Goal: Information Seeking & Learning: Find specific fact

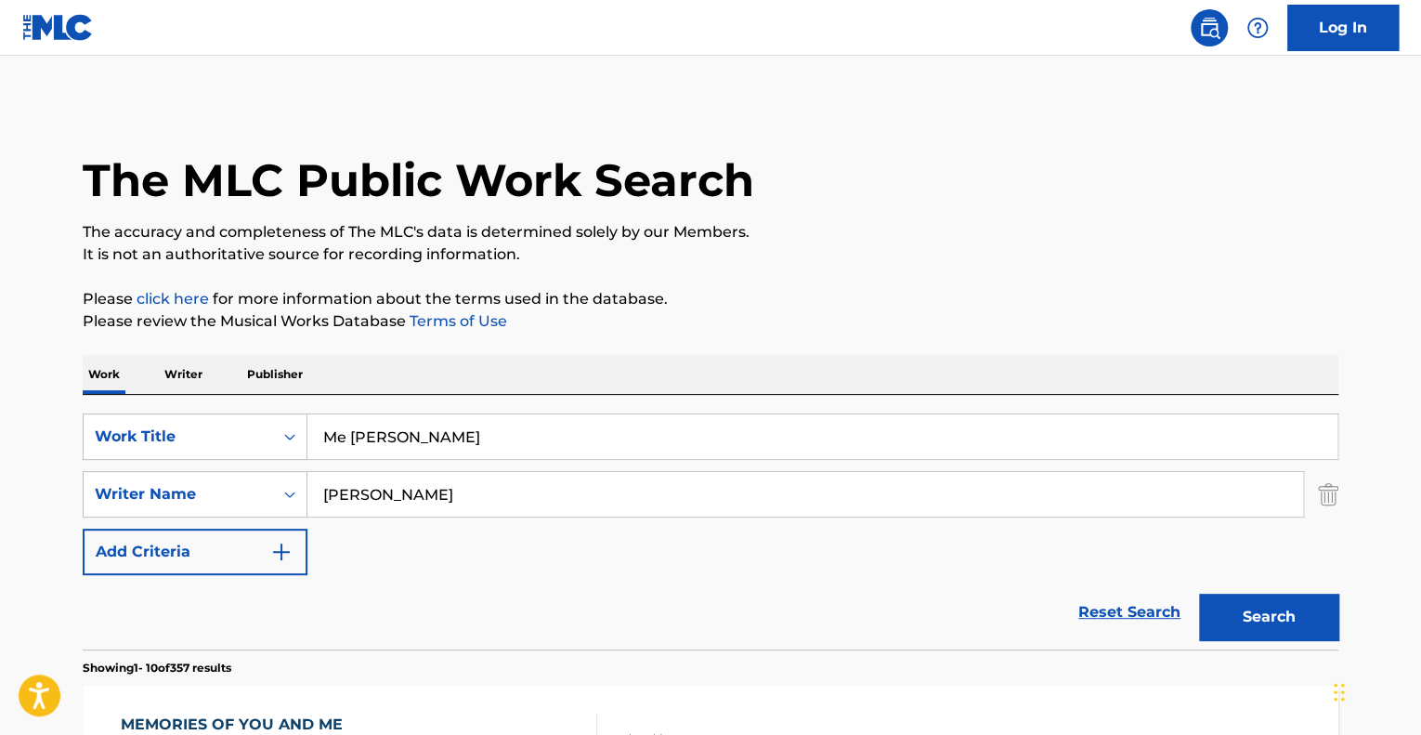
drag, startPoint x: 115, startPoint y: 380, endPoint x: 203, endPoint y: 386, distance: 88.5
click at [120, 381] on p "Work" at bounding box center [104, 374] width 43 height 39
click at [1133, 605] on link "Reset Search" at bounding box center [1129, 612] width 121 height 41
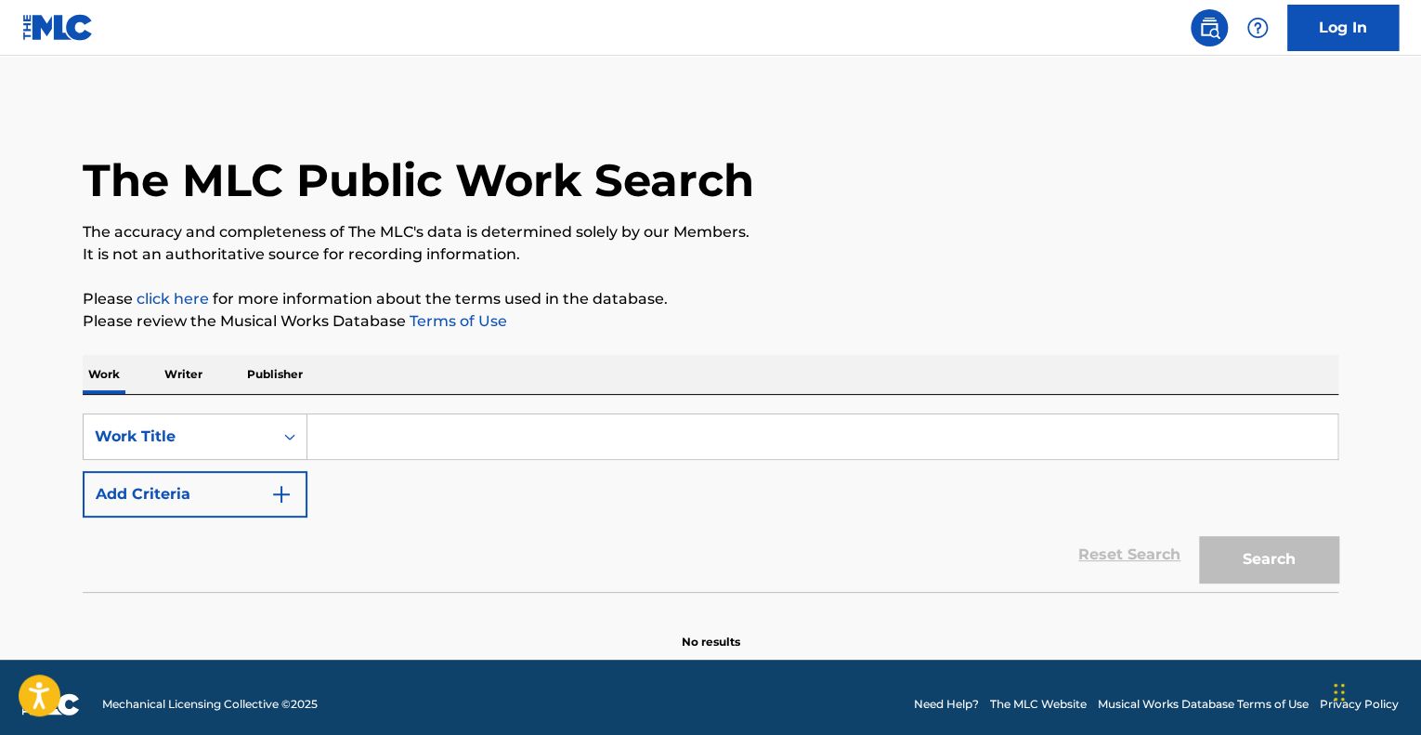
click at [400, 431] on input "Search Form" at bounding box center [822, 436] width 1030 height 45
paste input "LAS HORAS PASAN II"
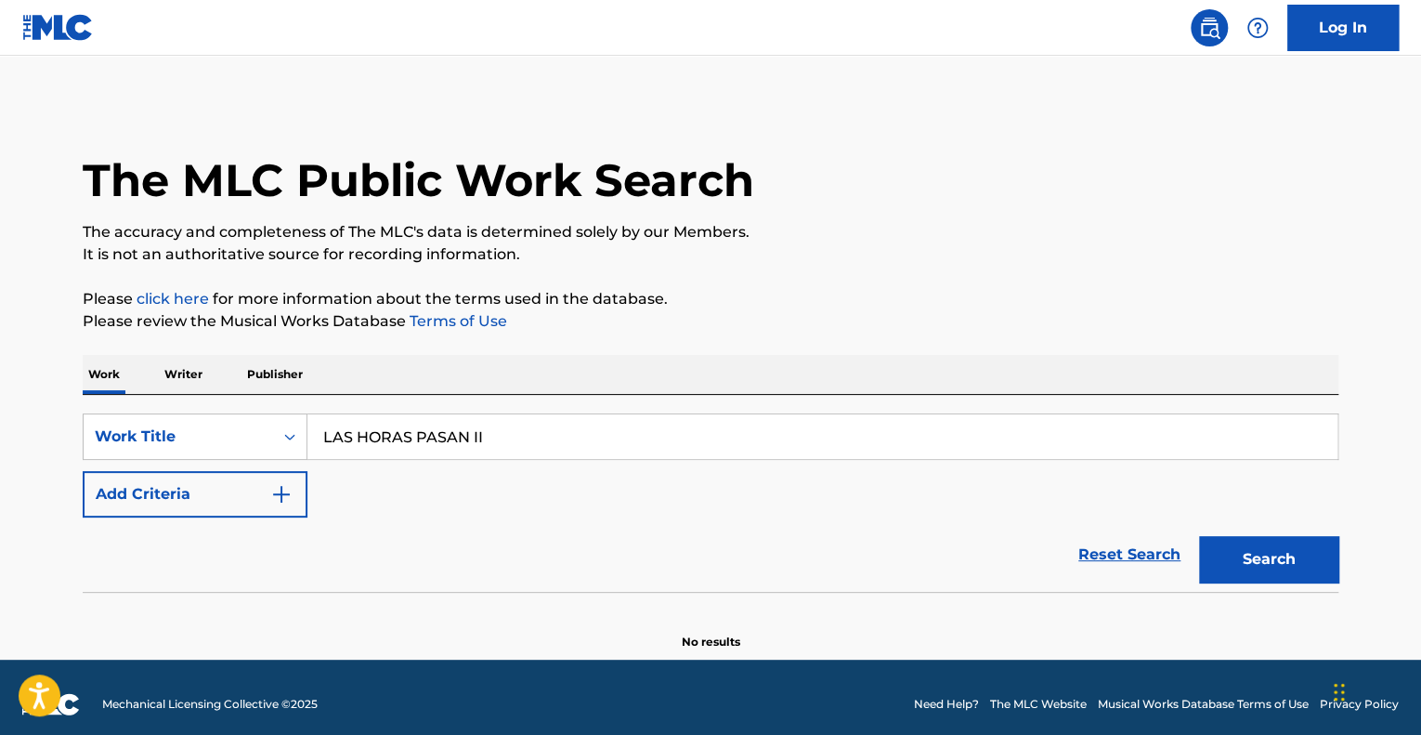
click at [407, 437] on input "LAS HORAS PASAN II" at bounding box center [822, 436] width 1030 height 45
type input "las horas pasan ii"
click at [1233, 568] on button "Search" at bounding box center [1268, 559] width 139 height 46
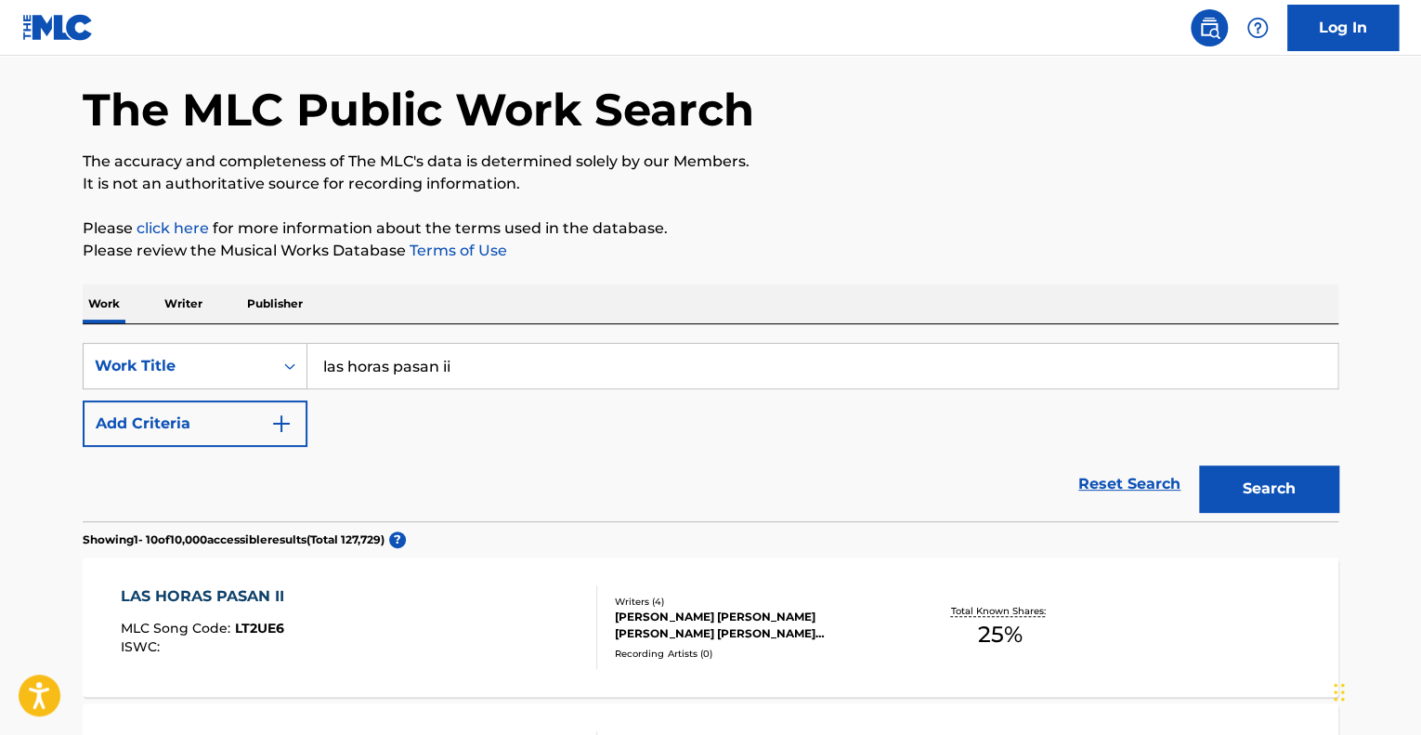
scroll to position [372, 0]
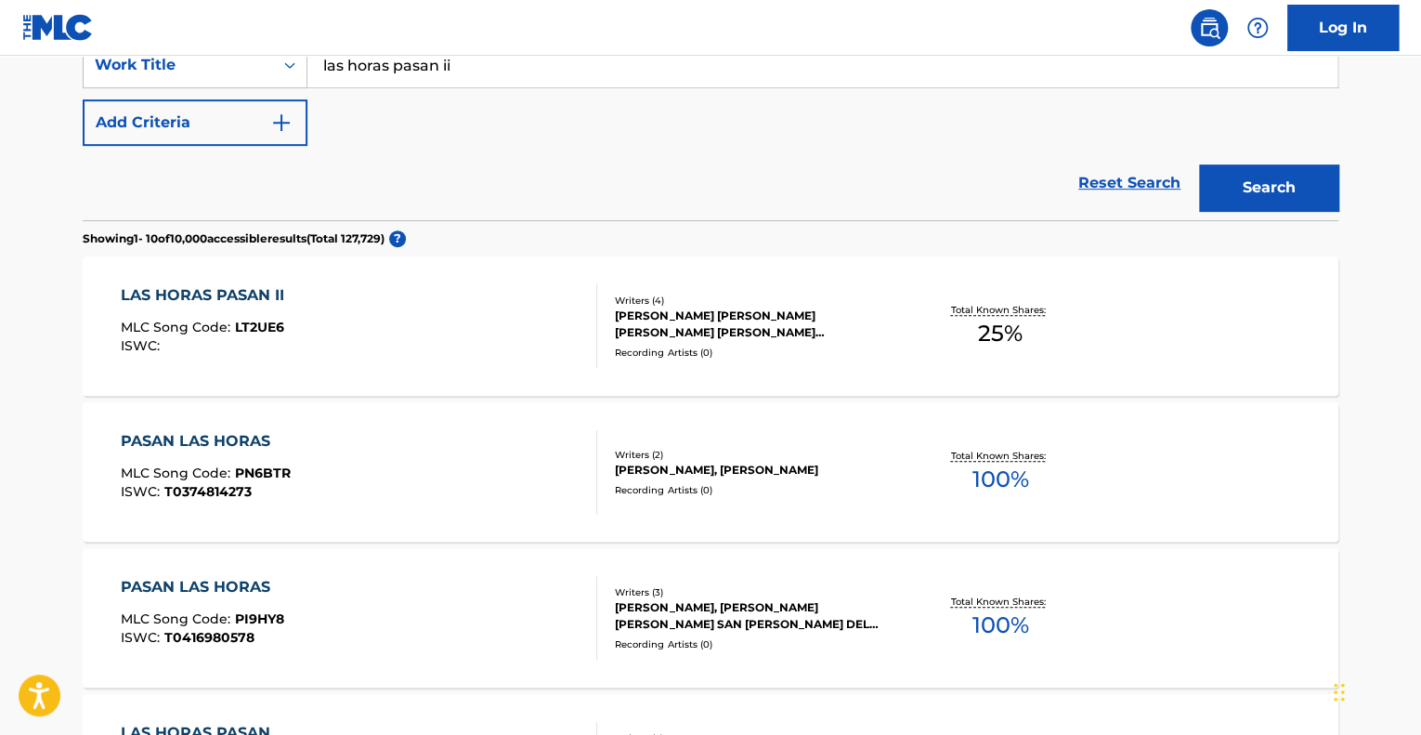
click at [439, 327] on div "LAS HORAS PASAN II MLC Song Code : LT2UE6 ISWC :" at bounding box center [359, 326] width 477 height 84
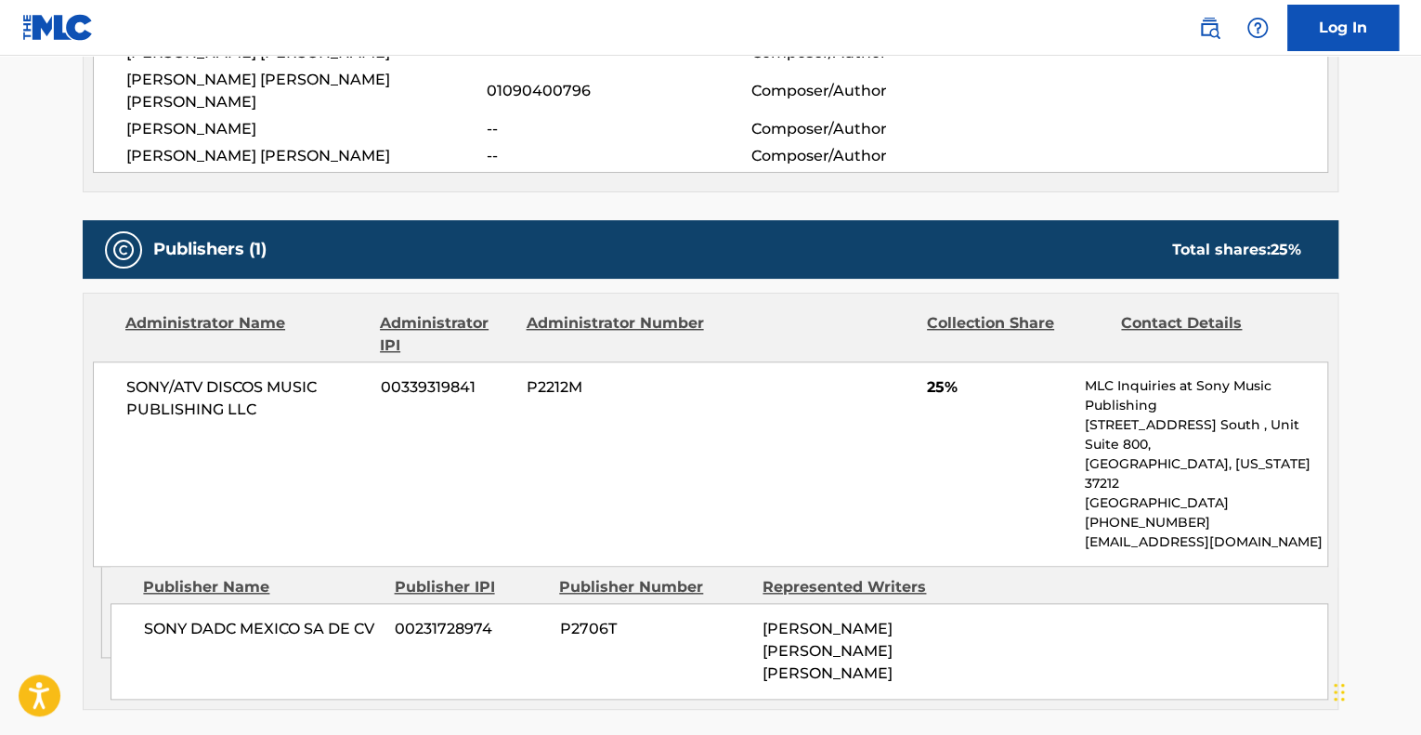
scroll to position [836, 0]
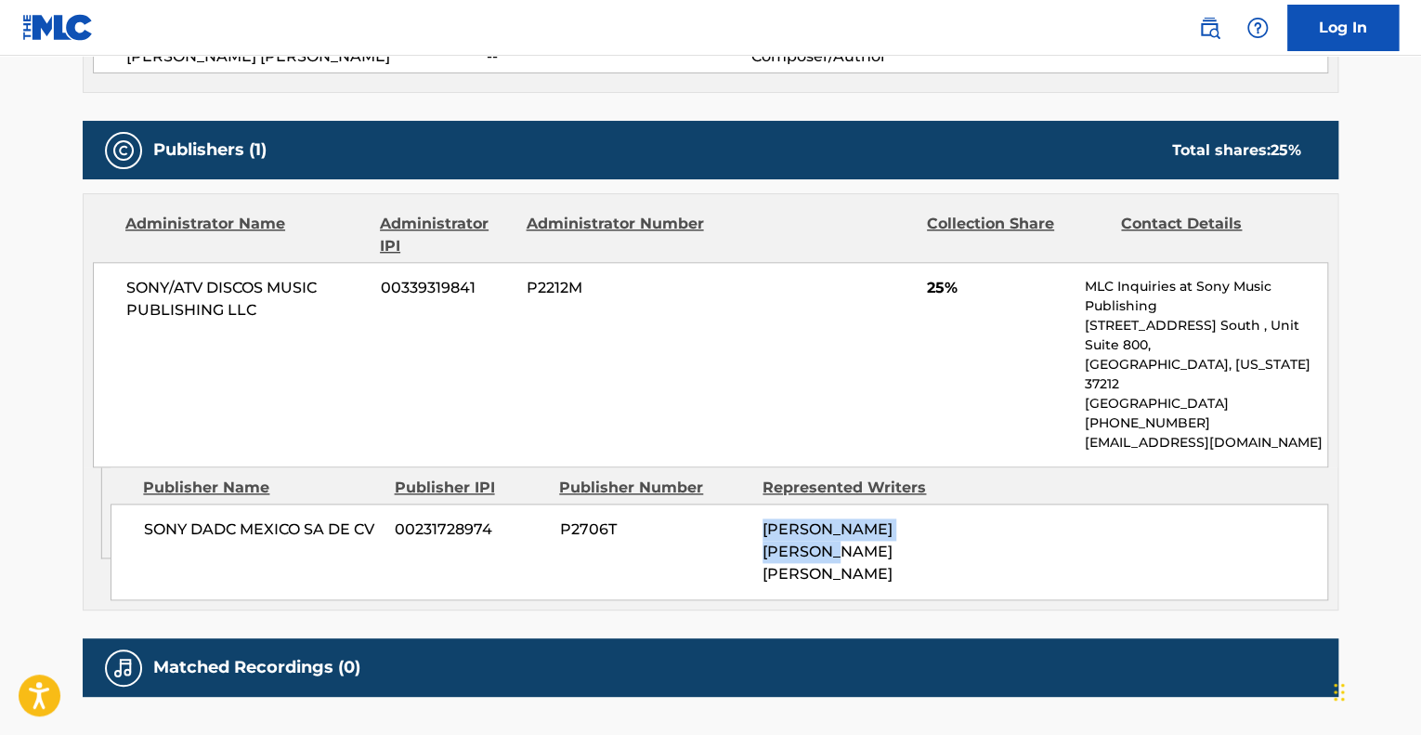
drag, startPoint x: 739, startPoint y: 466, endPoint x: 693, endPoint y: 448, distance: 50.0
click at [693, 503] on div "SONY DADC MEXICO SA DE CV 00231728974 P2706T [PERSON_NAME] [PERSON_NAME] [PERSO…" at bounding box center [720, 551] width 1218 height 97
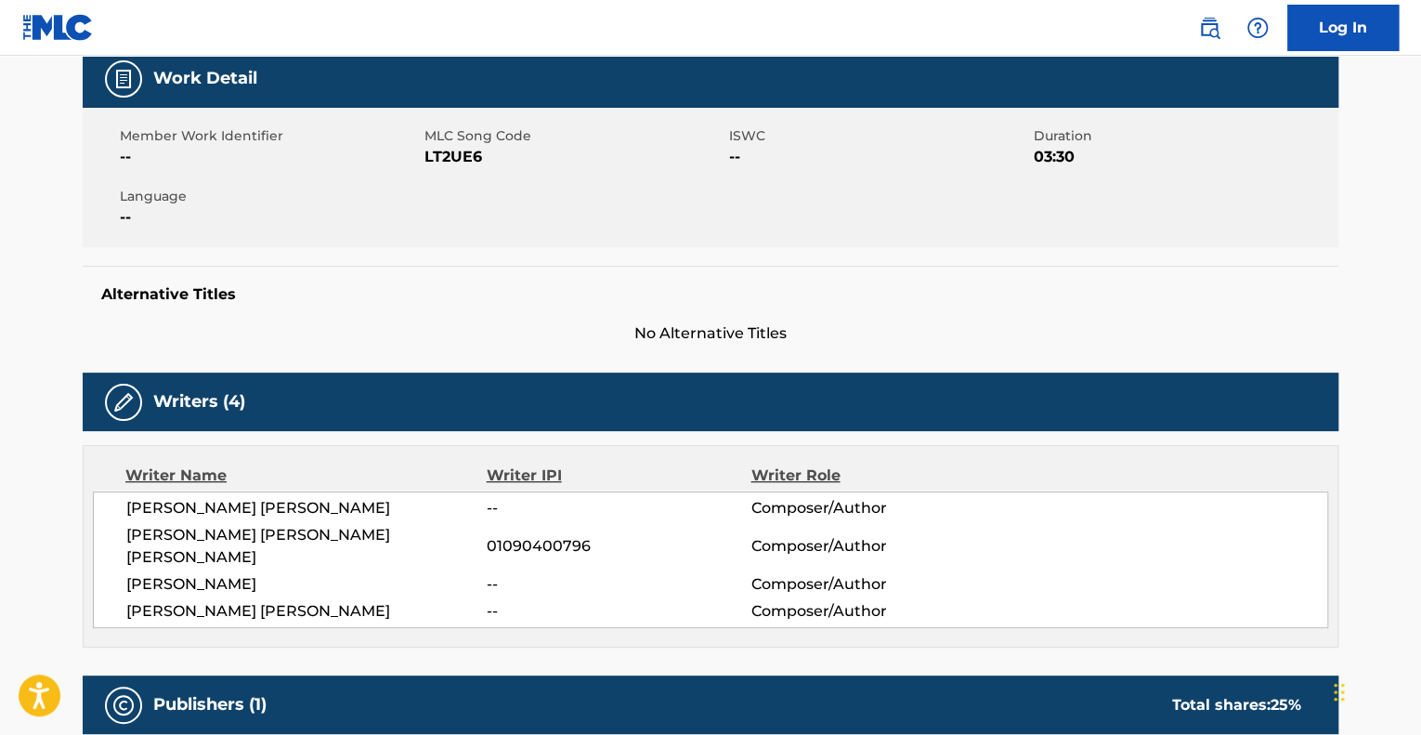
scroll to position [279, 0]
